Goal: Transaction & Acquisition: Book appointment/travel/reservation

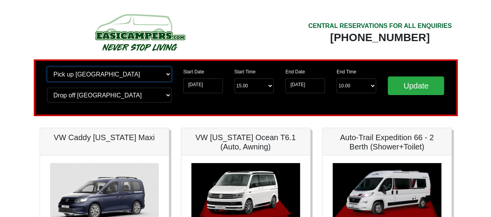
click at [166, 74] on select "Change pick up location? Pick up Edinburgh Birmingham Airport Blackburn Lancash…" at bounding box center [109, 74] width 125 height 15
select select "QUE1"
click at [47, 67] on select "Change pick up location? Pick up Edinburgh Birmingham Airport Blackburn Lancash…" at bounding box center [109, 74] width 125 height 15
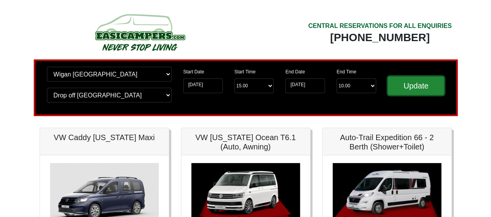
click at [396, 84] on input "Update" at bounding box center [416, 85] width 57 height 19
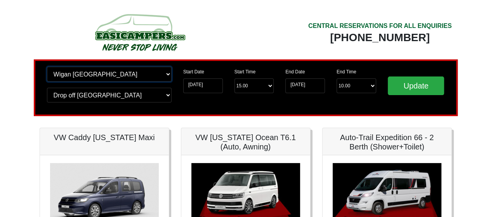
click at [96, 78] on select "Change pick up location? Pick up Edinburgh Birmingham Airport Blackburn Lancash…" at bounding box center [109, 74] width 125 height 15
select select "GLA"
click at [47, 67] on select "Change pick up location? Pick up Edinburgh Birmingham Airport Blackburn Lancash…" at bounding box center [109, 74] width 125 height 15
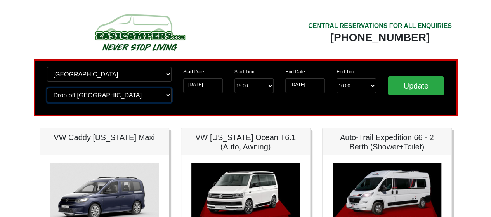
click at [167, 94] on select "Change drop off location? Drop off Edinburgh Birmingham Airport Blackburn Lanca…" at bounding box center [109, 95] width 125 height 15
select select "GLA"
click at [47, 88] on select "Change drop off location? Drop off Edinburgh Birmingham Airport Blackburn Lanca…" at bounding box center [109, 95] width 125 height 15
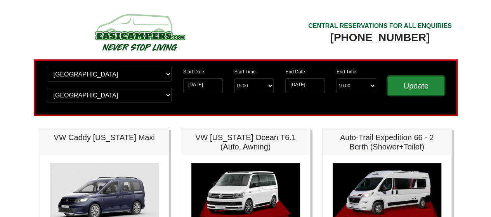
click at [405, 83] on input "Update" at bounding box center [416, 85] width 57 height 19
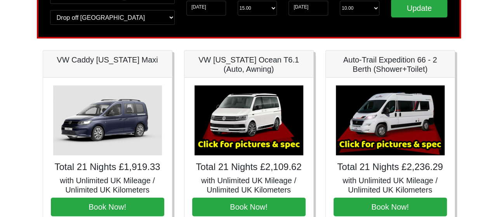
scroll to position [103, 0]
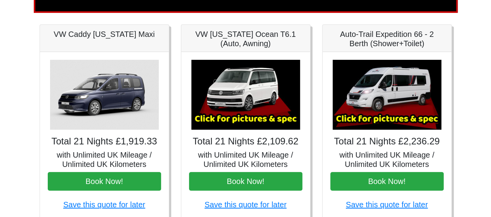
click at [417, 118] on img at bounding box center [387, 95] width 109 height 70
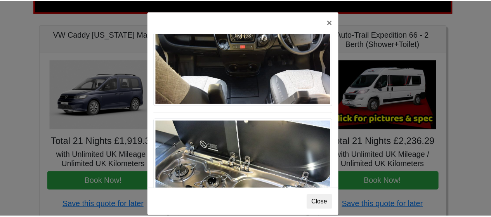
scroll to position [806, 0]
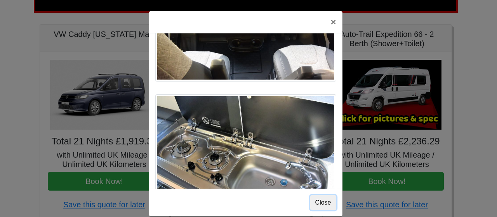
click at [321, 201] on button "Close" at bounding box center [323, 202] width 26 height 15
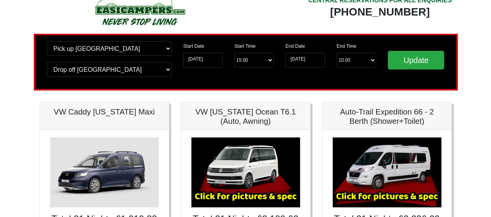
scroll to position [0, 0]
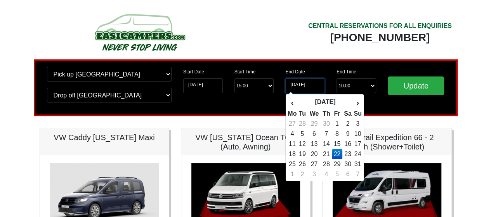
click at [304, 88] on input "22-05-2026" at bounding box center [305, 85] width 40 height 15
click at [340, 145] on td "15" at bounding box center [337, 144] width 10 height 10
type input "[DATE]"
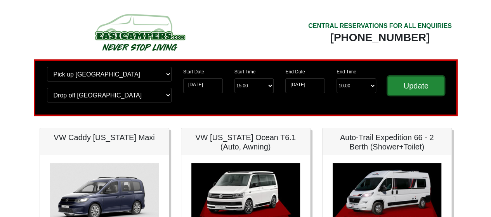
click at [421, 82] on input "Update" at bounding box center [416, 85] width 57 height 19
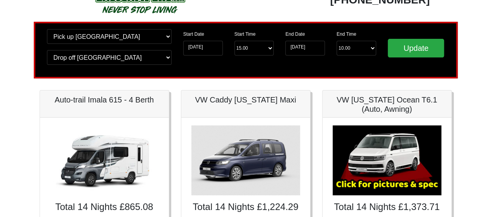
scroll to position [28, 0]
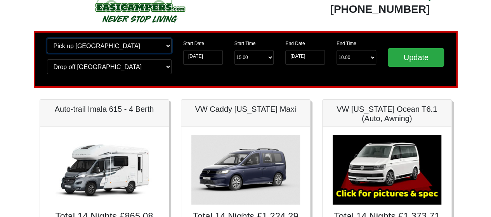
click at [165, 45] on select "Change pick up location? Pick up Glasgow Airport Birmingham Airport Blackburn L…" at bounding box center [109, 45] width 125 height 15
select select "WOL"
click at [47, 38] on select "Change pick up location? Pick up Glasgow Airport Birmingham Airport Blackburn L…" at bounding box center [109, 45] width 125 height 15
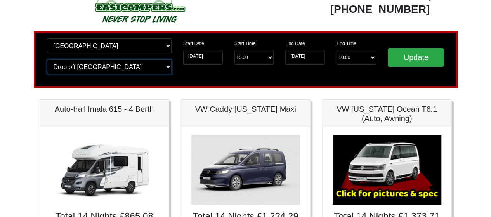
click at [169, 66] on select "Change drop off location? Drop off Glasgow Airport Birmingham Airport Blackburn…" at bounding box center [109, 66] width 125 height 15
select select "WOL"
click at [47, 59] on select "Change drop off location? Drop off Glasgow Airport Birmingham Airport Blackburn…" at bounding box center [109, 66] width 125 height 15
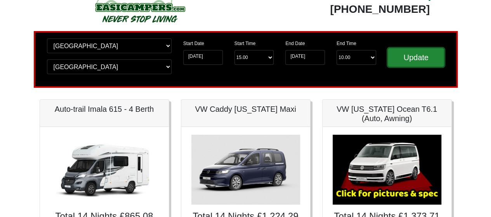
click at [412, 59] on input "Update" at bounding box center [416, 57] width 57 height 19
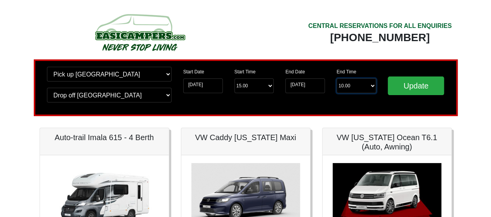
click at [372, 85] on select "End Time 10.00 -------- 08.00 am 09.00 am 10.00 am 11.00 am ([DATE] Only)" at bounding box center [357, 85] width 40 height 15
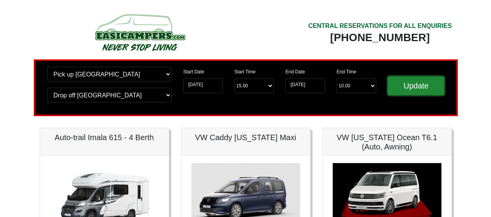
click at [407, 85] on input "Update" at bounding box center [416, 85] width 57 height 19
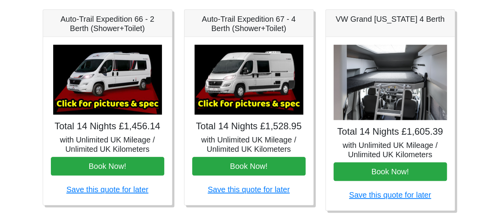
scroll to position [311, 0]
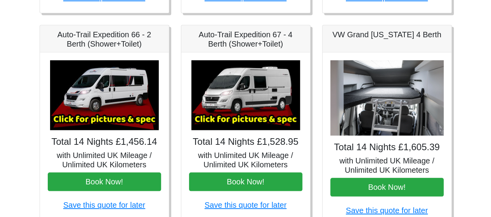
click at [260, 106] on img at bounding box center [245, 95] width 109 height 70
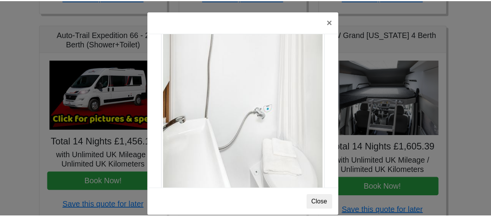
scroll to position [1049, 0]
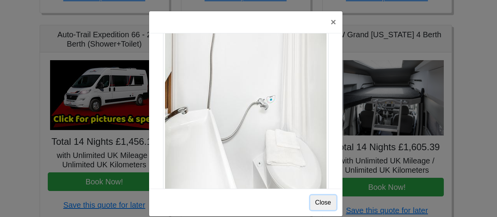
click at [322, 200] on button "Close" at bounding box center [323, 202] width 26 height 15
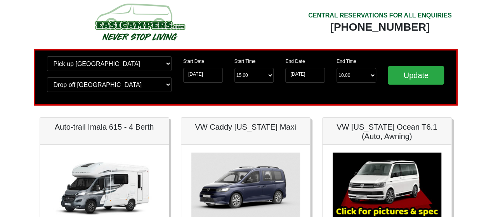
scroll to position [0, 0]
